Goal: Task Accomplishment & Management: Manage account settings

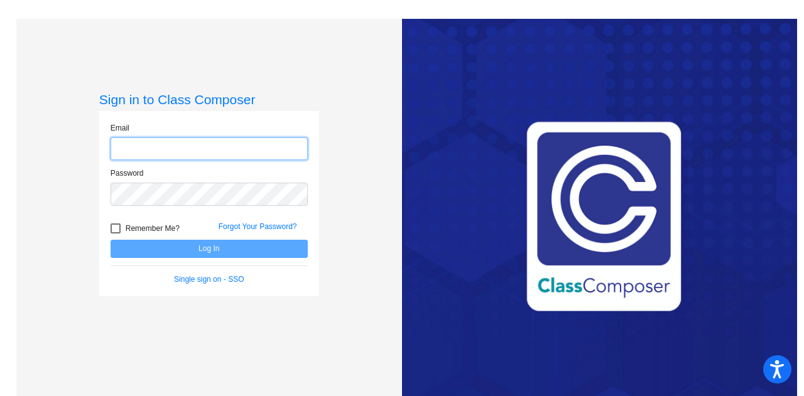
type input "[EMAIL_ADDRESS][PERSON_NAME][DOMAIN_NAME]"
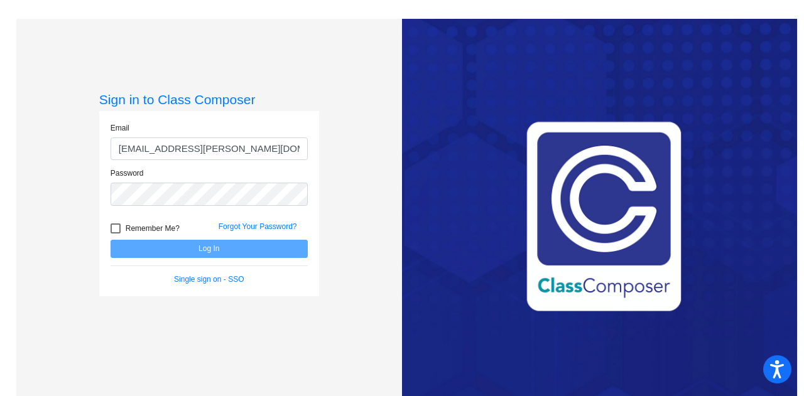
click at [240, 238] on div "Forgot Your Password?" at bounding box center [263, 230] width 108 height 19
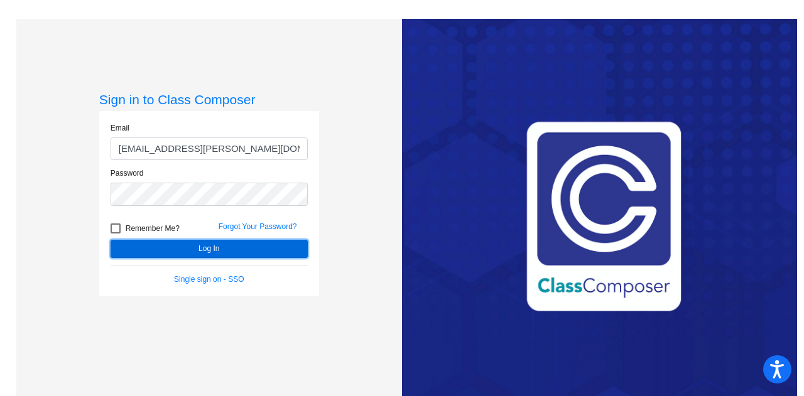
click at [237, 240] on button "Log In" at bounding box center [209, 249] width 197 height 18
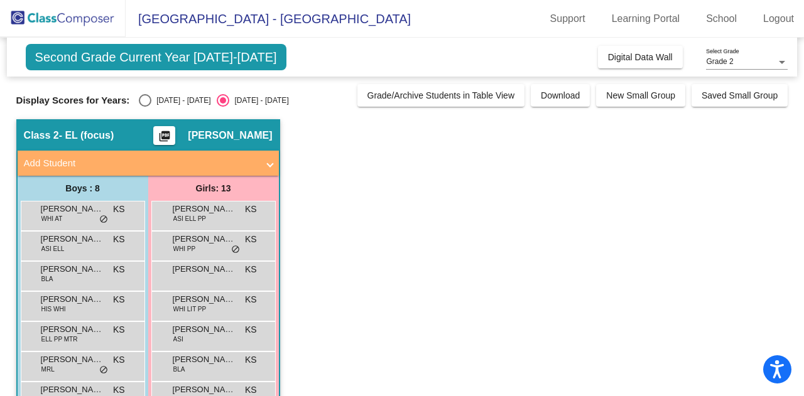
click at [150, 100] on div "Select an option" at bounding box center [145, 100] width 13 height 13
click at [145, 107] on input "[DATE] - [DATE]" at bounding box center [144, 107] width 1 height 1
radio input "true"
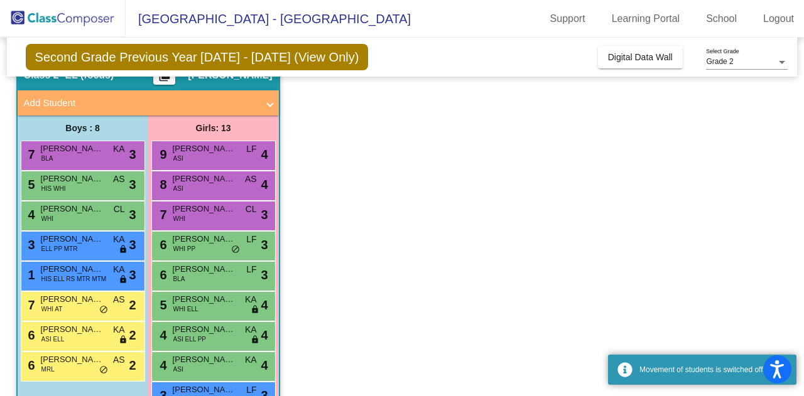
scroll to position [63, 0]
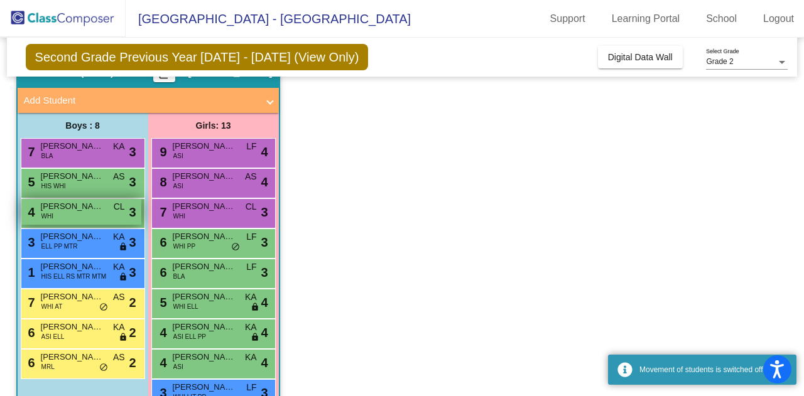
click at [73, 203] on span "[PERSON_NAME] Jaxson [PERSON_NAME]" at bounding box center [72, 206] width 63 height 13
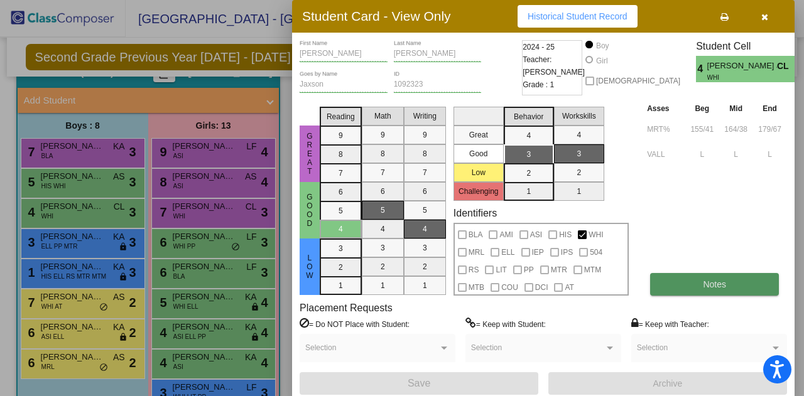
click at [671, 282] on button "Notes" at bounding box center [714, 284] width 129 height 23
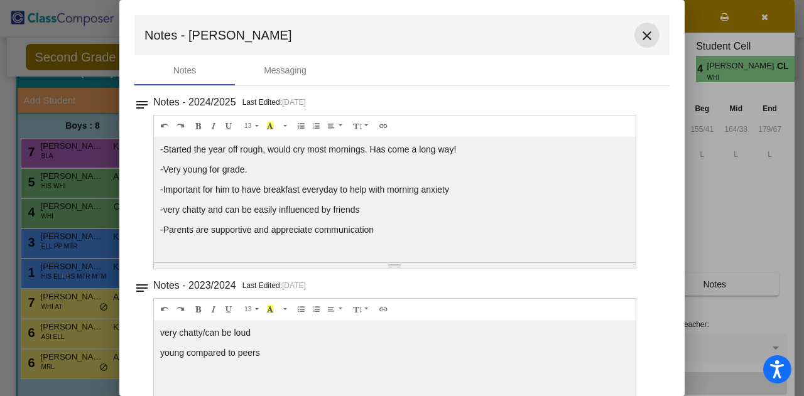
click at [645, 38] on mat-icon "close" at bounding box center [646, 35] width 15 height 15
